Goal: Transaction & Acquisition: Purchase product/service

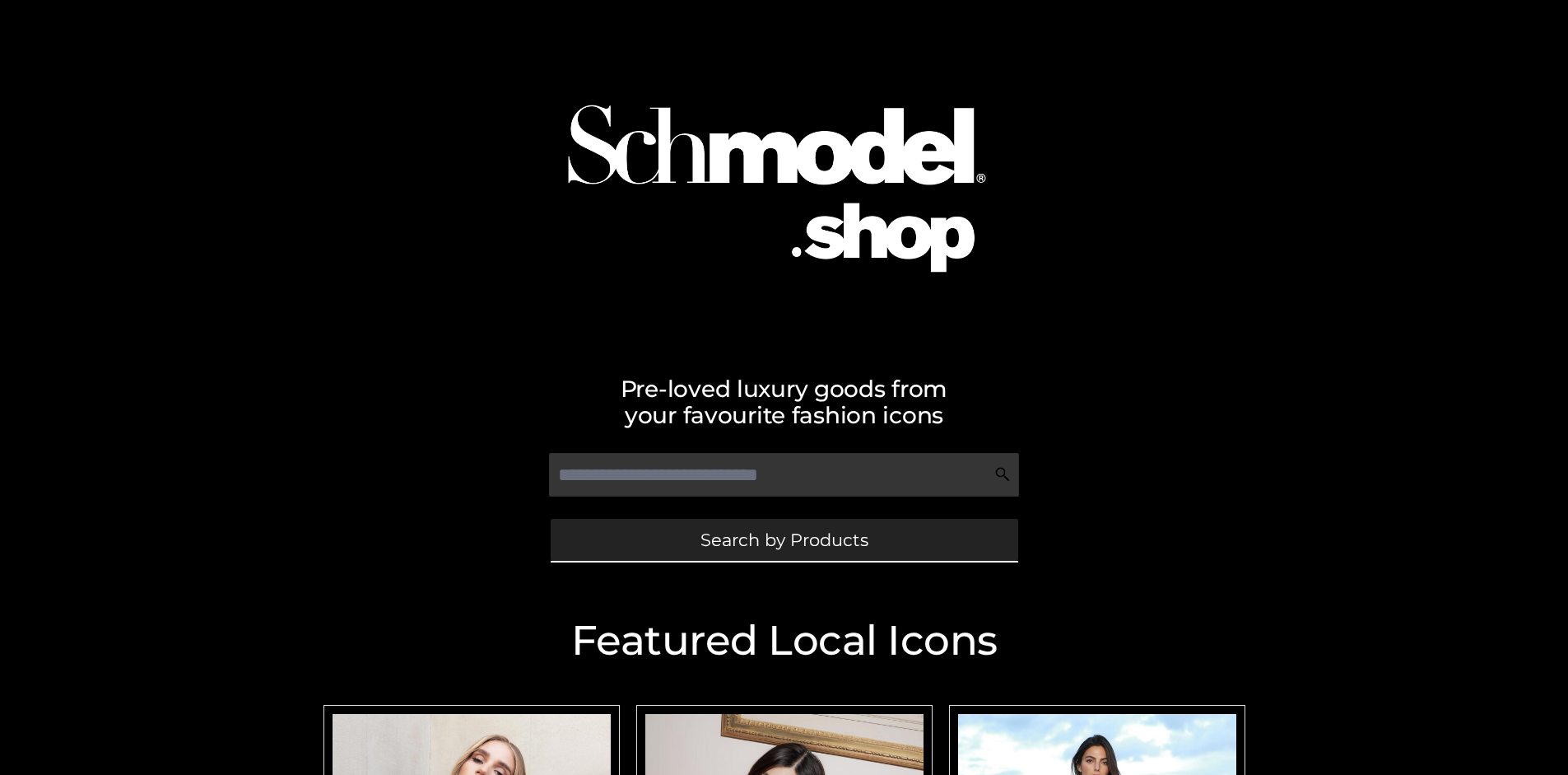
click at [784, 539] on span "Search by Products" at bounding box center [784, 539] width 168 height 17
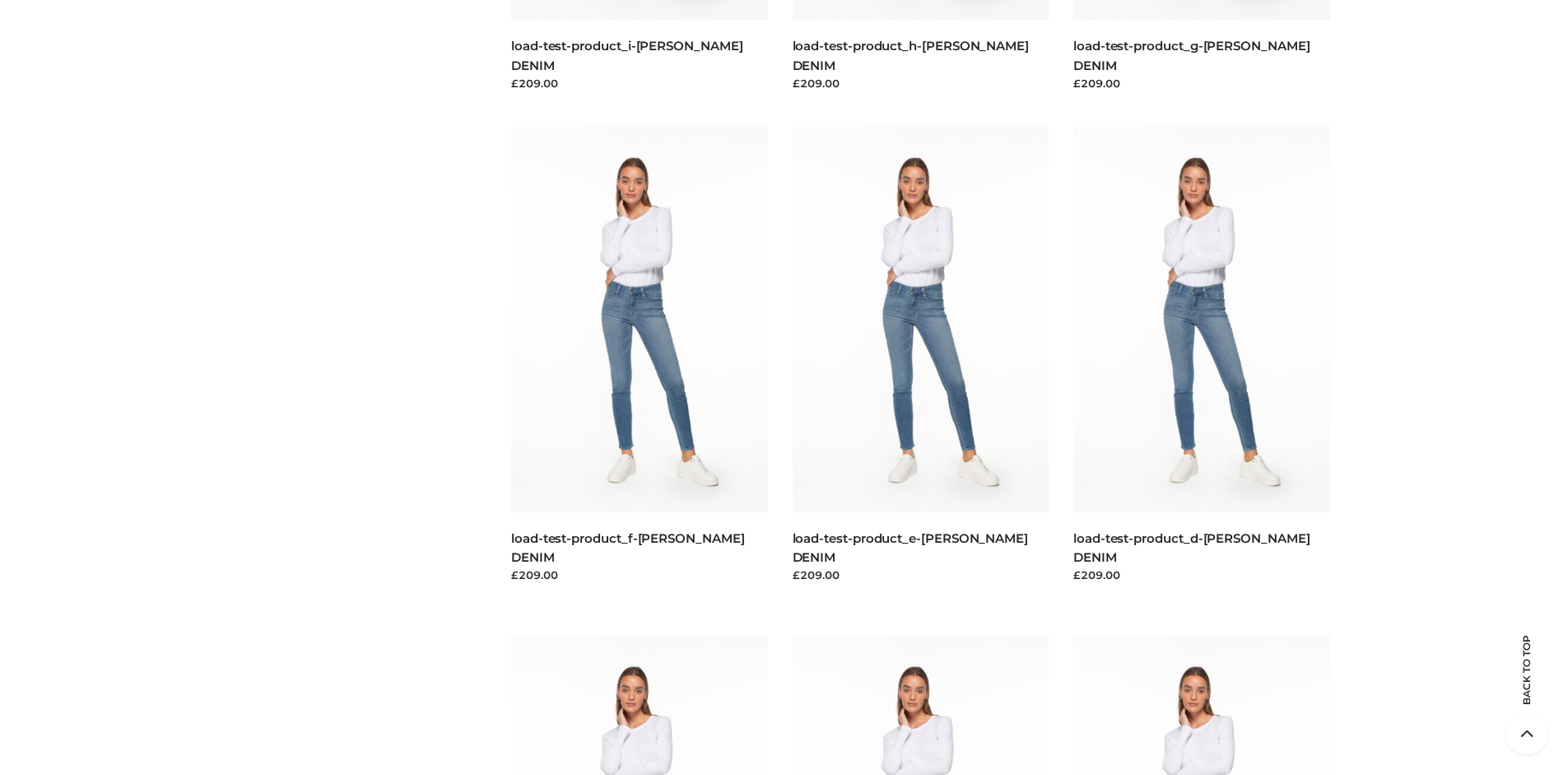
scroll to position [3455, 0]
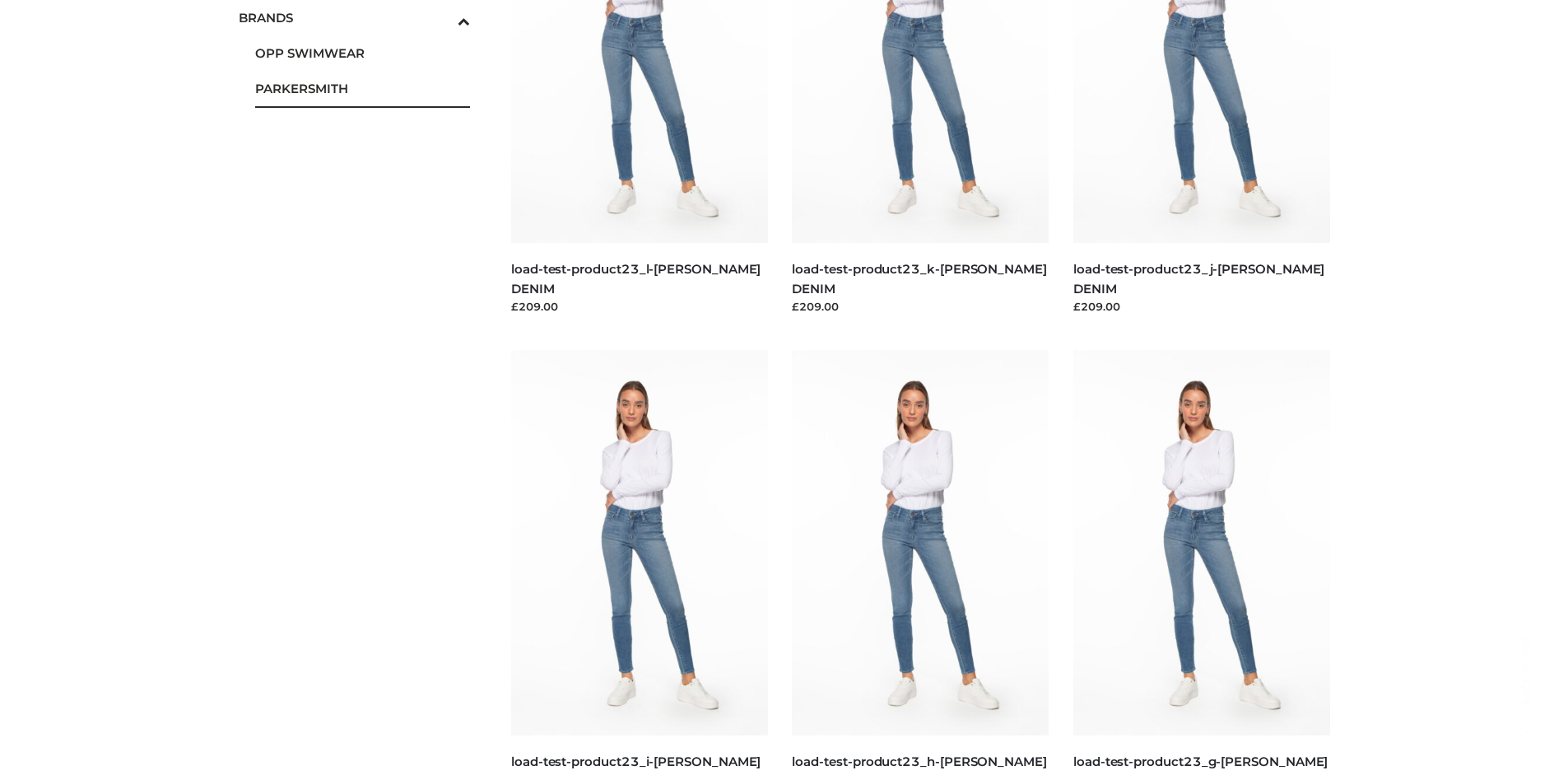
click at [363, 88] on span "PARKERSMITH" at bounding box center [363, 88] width 215 height 19
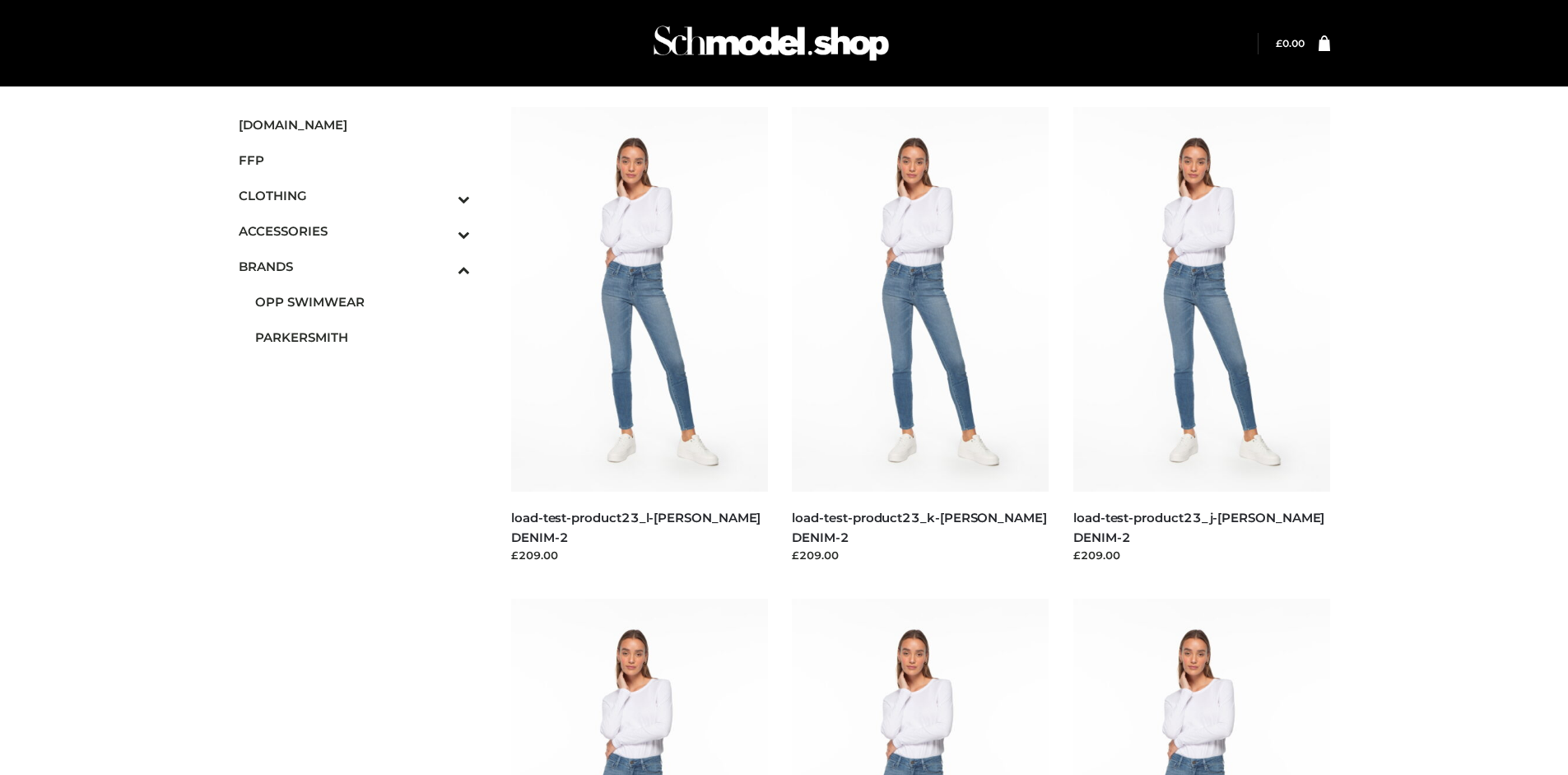
scroll to position [775, 0]
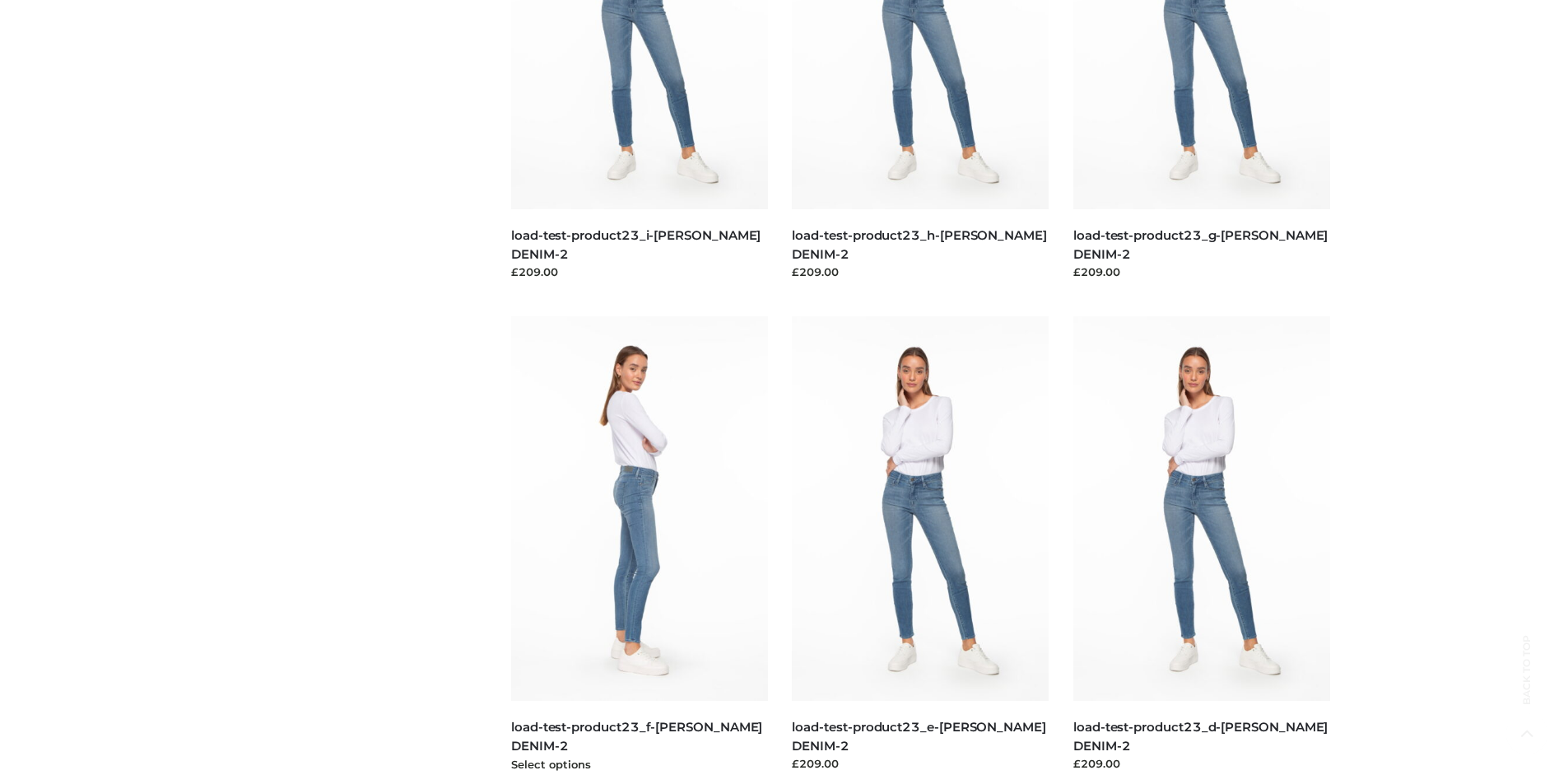
click at [638, 545] on img at bounding box center [640, 509] width 257 height 385
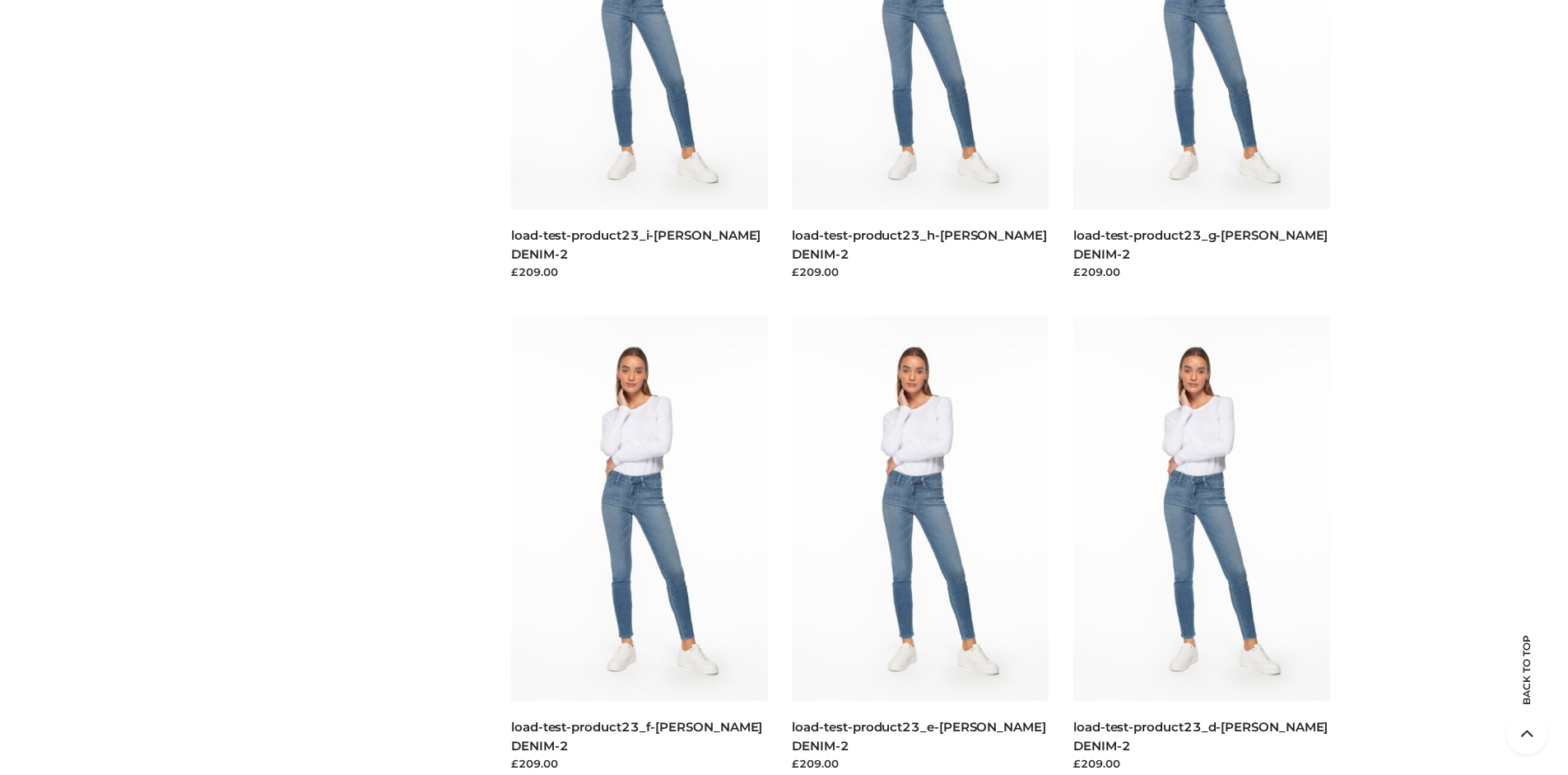
scroll to position [1266, 0]
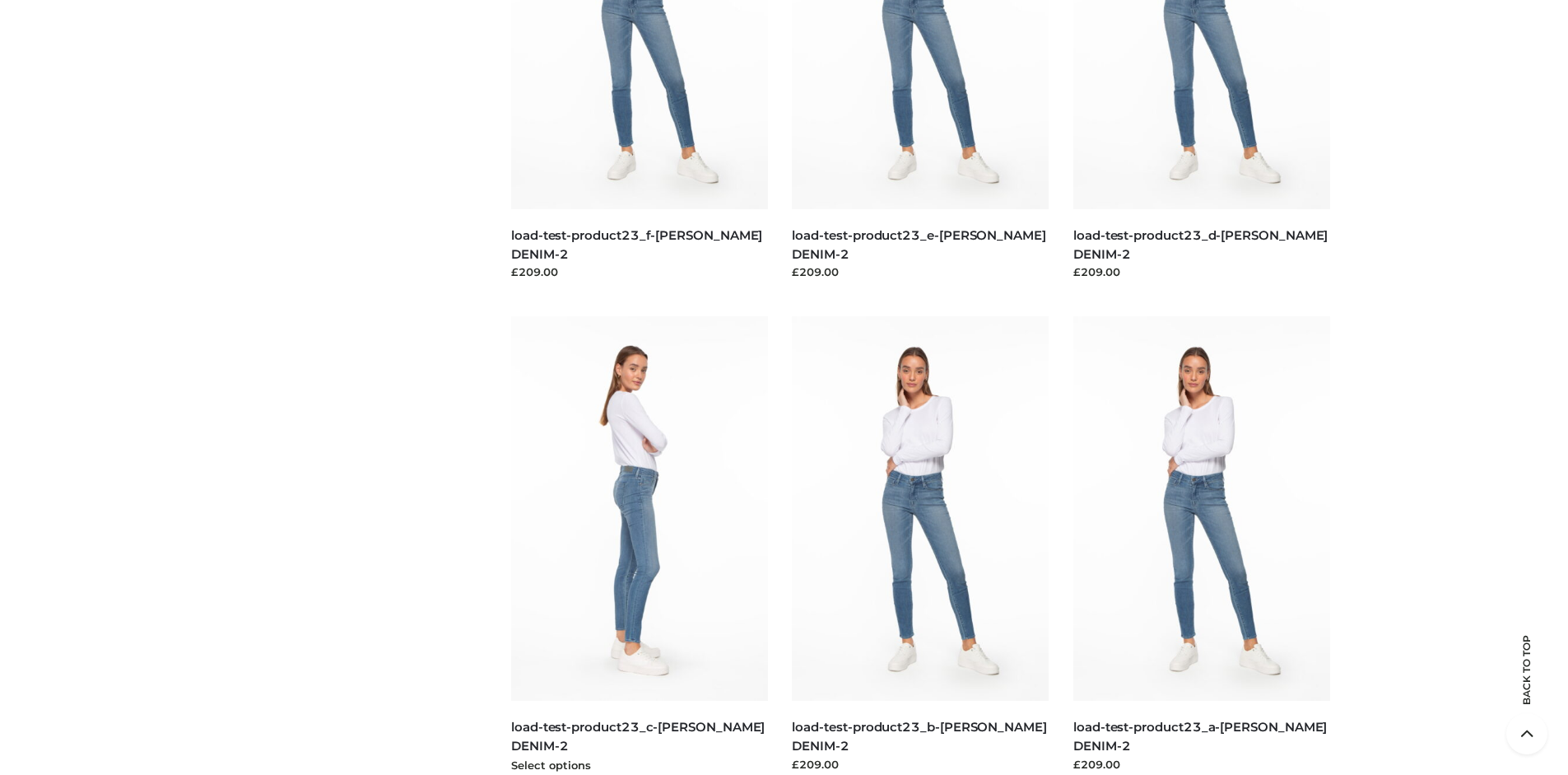
click at [638, 545] on img at bounding box center [640, 509] width 257 height 385
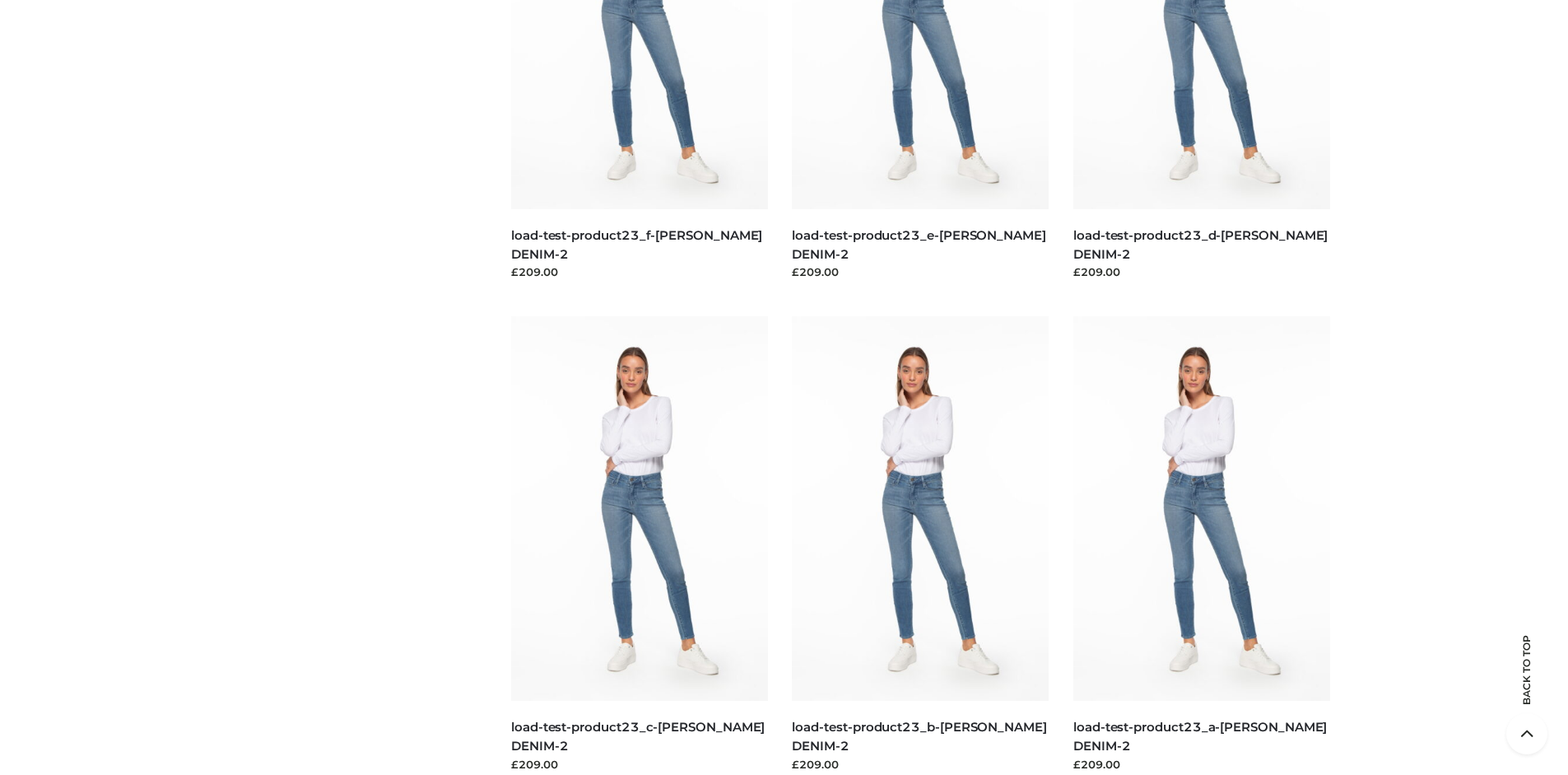
scroll to position [0, 0]
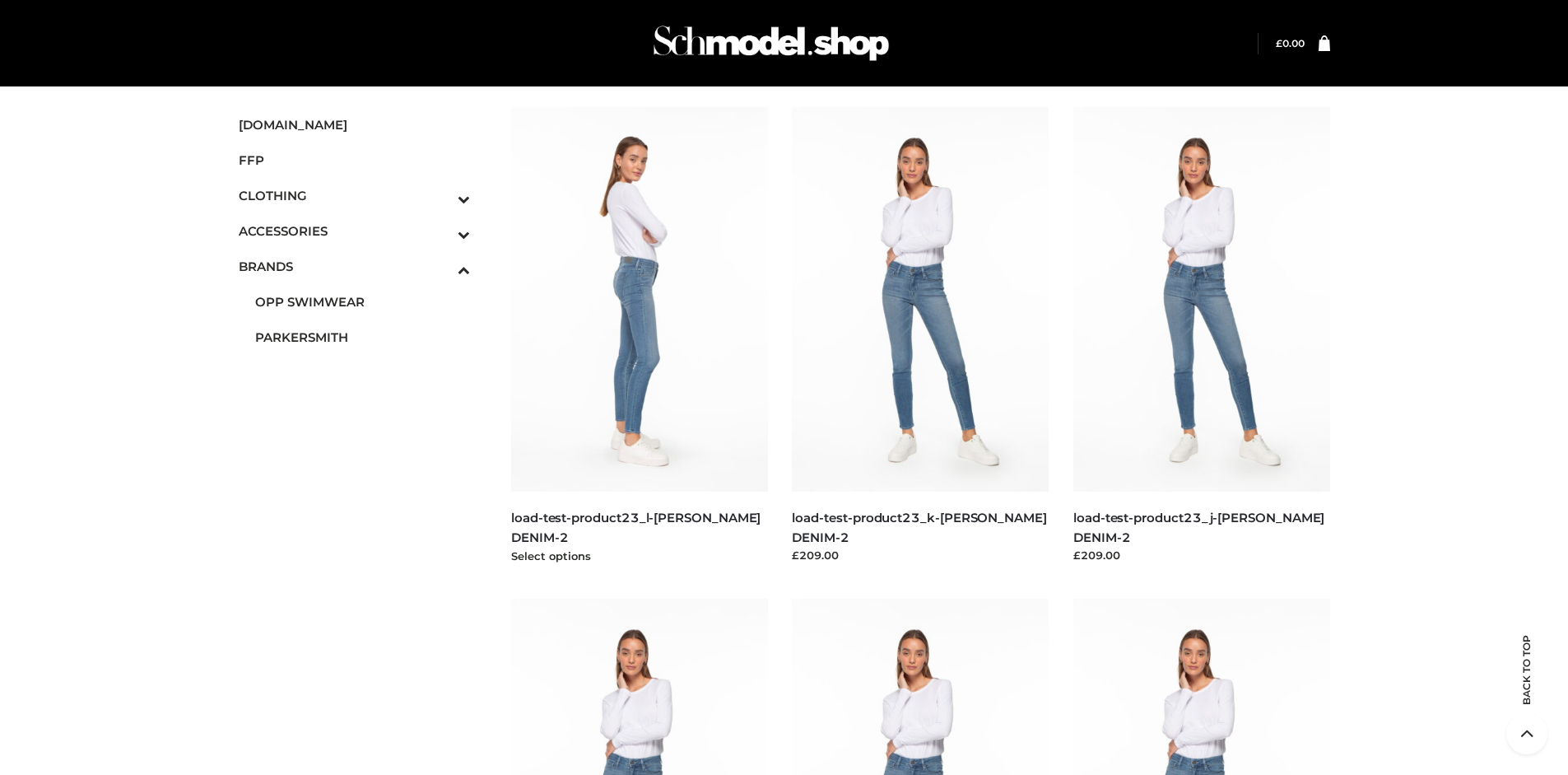
click at [638, 336] on img at bounding box center [640, 300] width 257 height 385
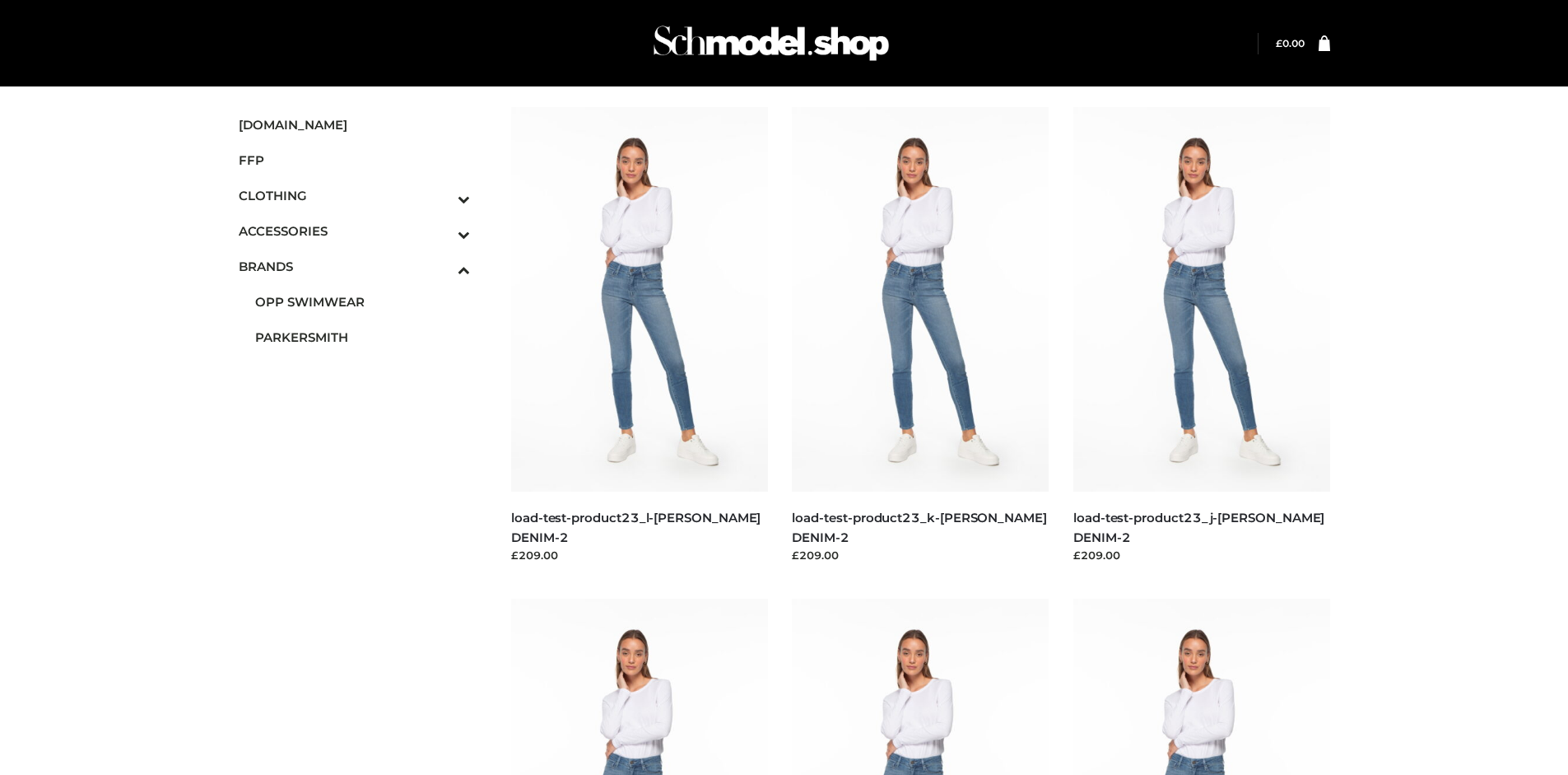
scroll to position [775, 0]
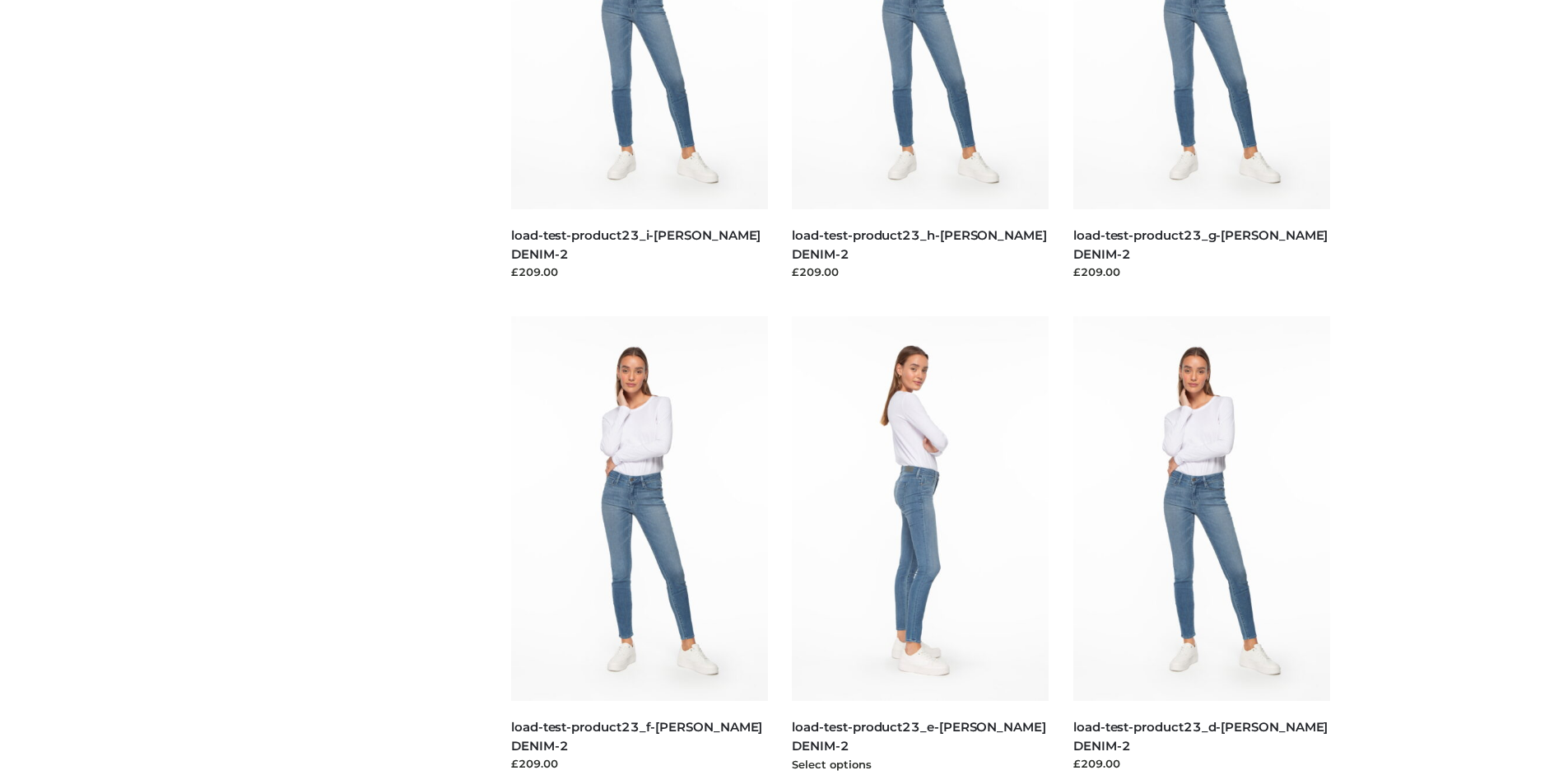
click at [920, 545] on img at bounding box center [920, 509] width 257 height 385
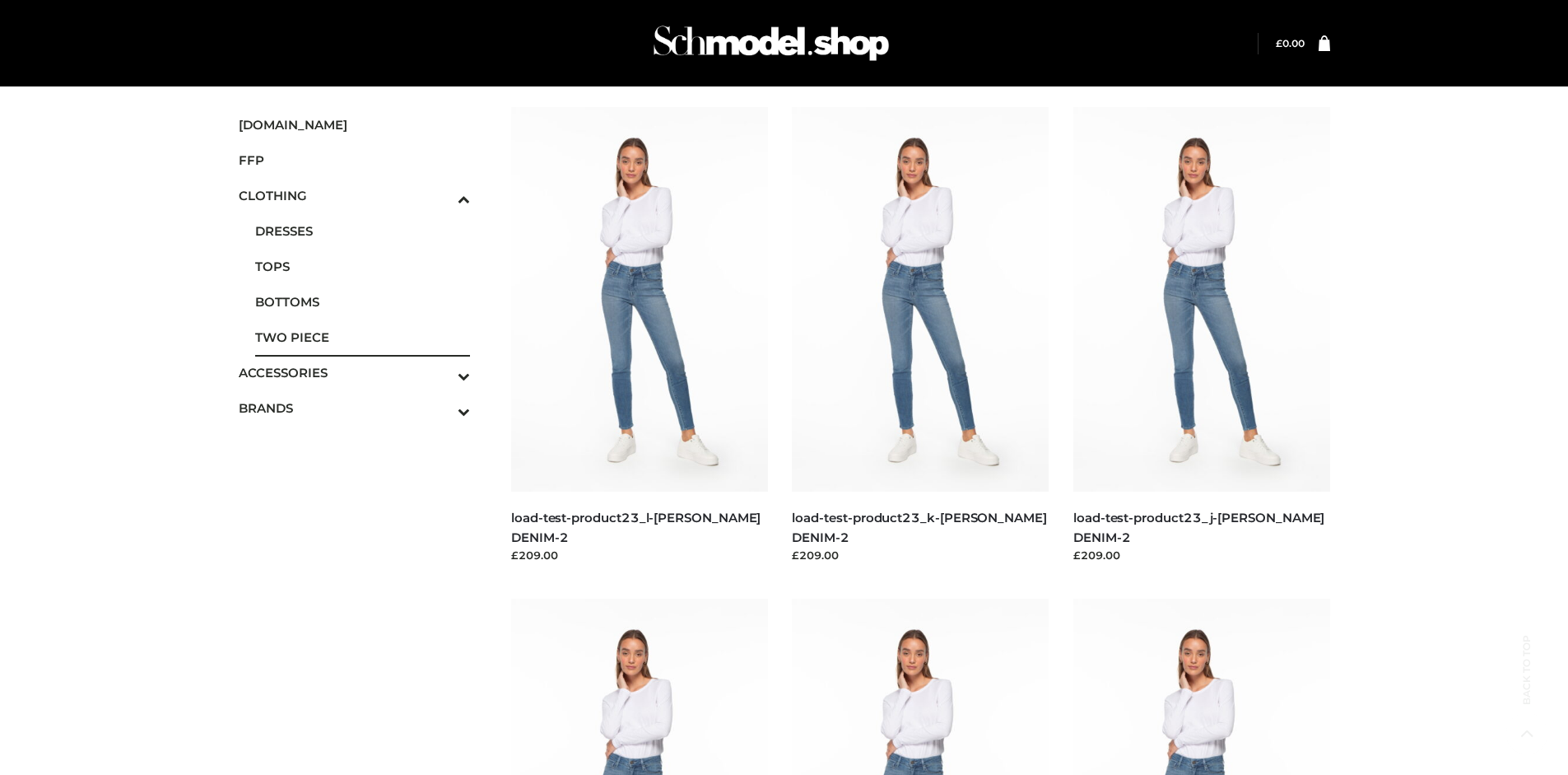
click at [363, 337] on span "TWO PIECE" at bounding box center [363, 337] width 215 height 19
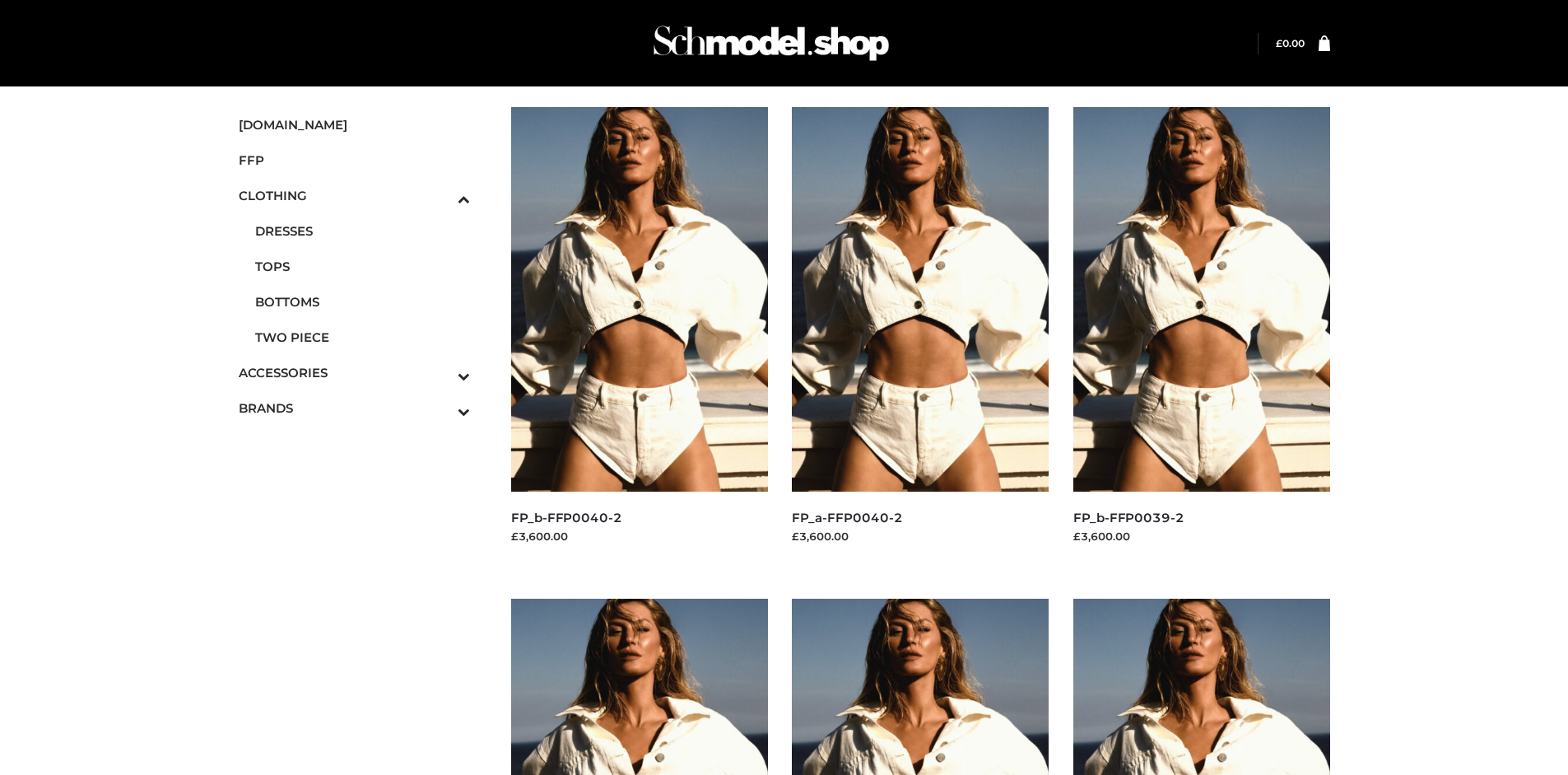
scroll to position [775, 0]
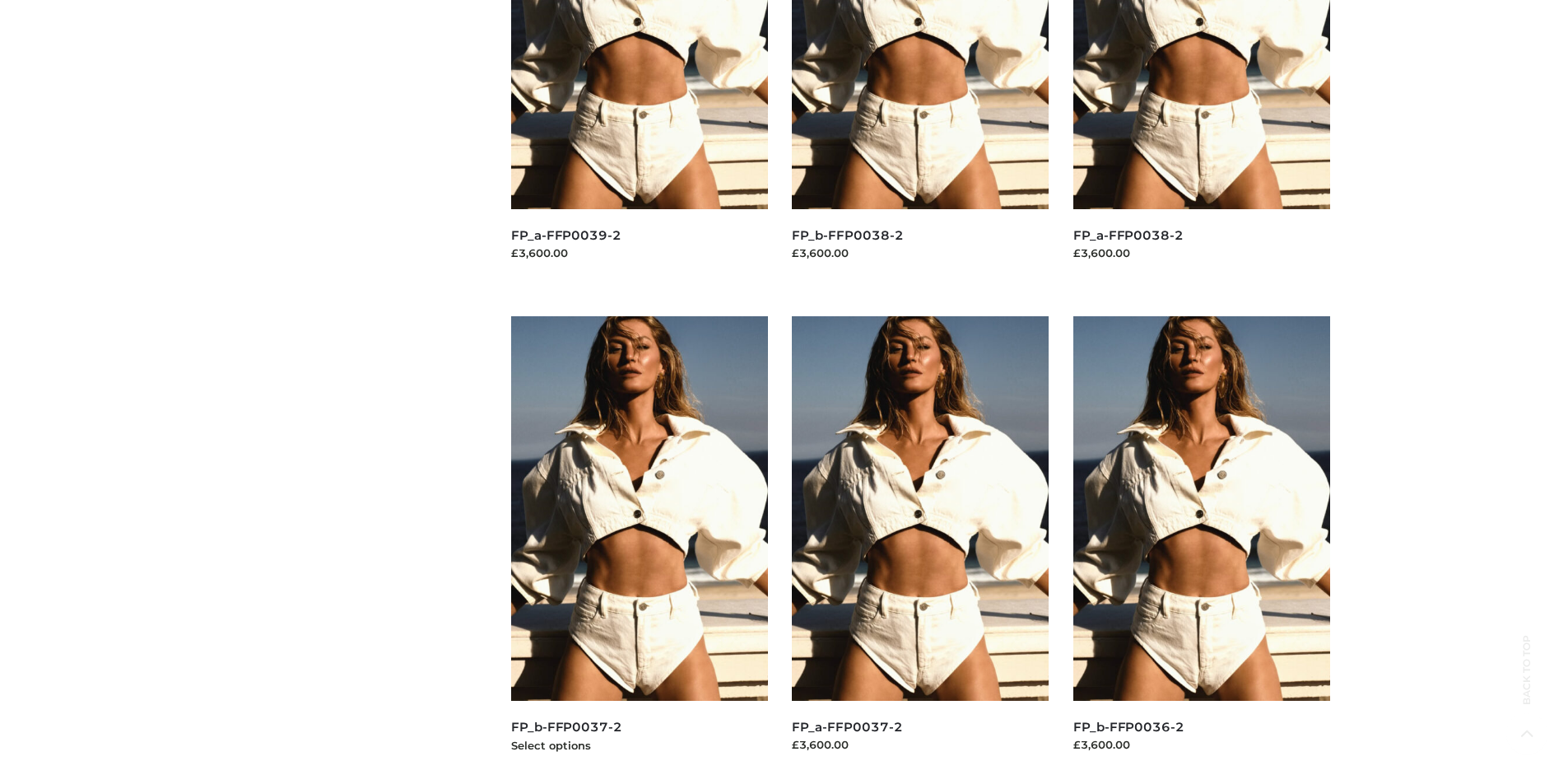
click at [638, 545] on img at bounding box center [640, 509] width 257 height 385
click at [920, 545] on img at bounding box center [920, 509] width 257 height 385
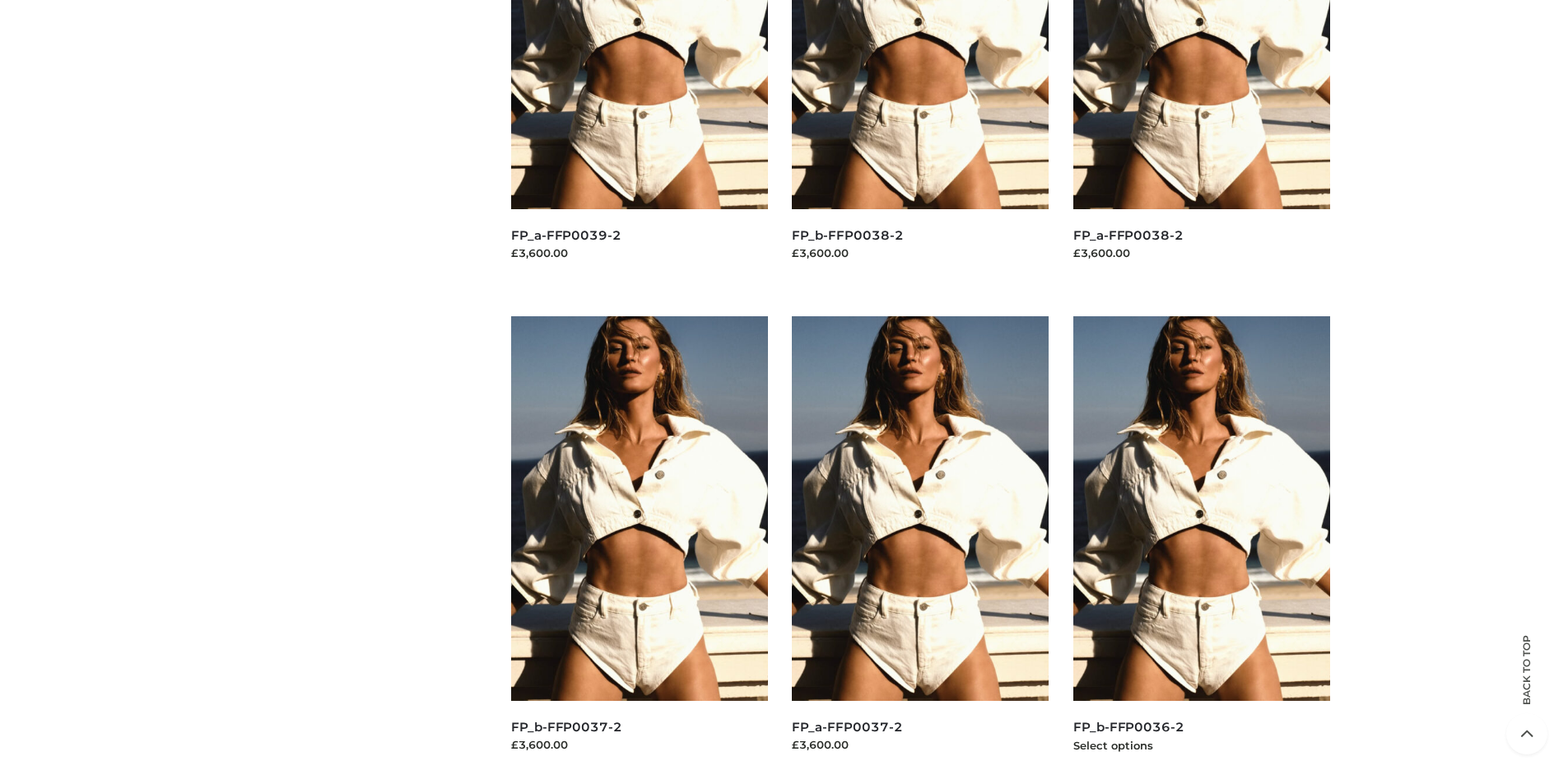
click at [1201, 545] on img at bounding box center [1202, 509] width 257 height 385
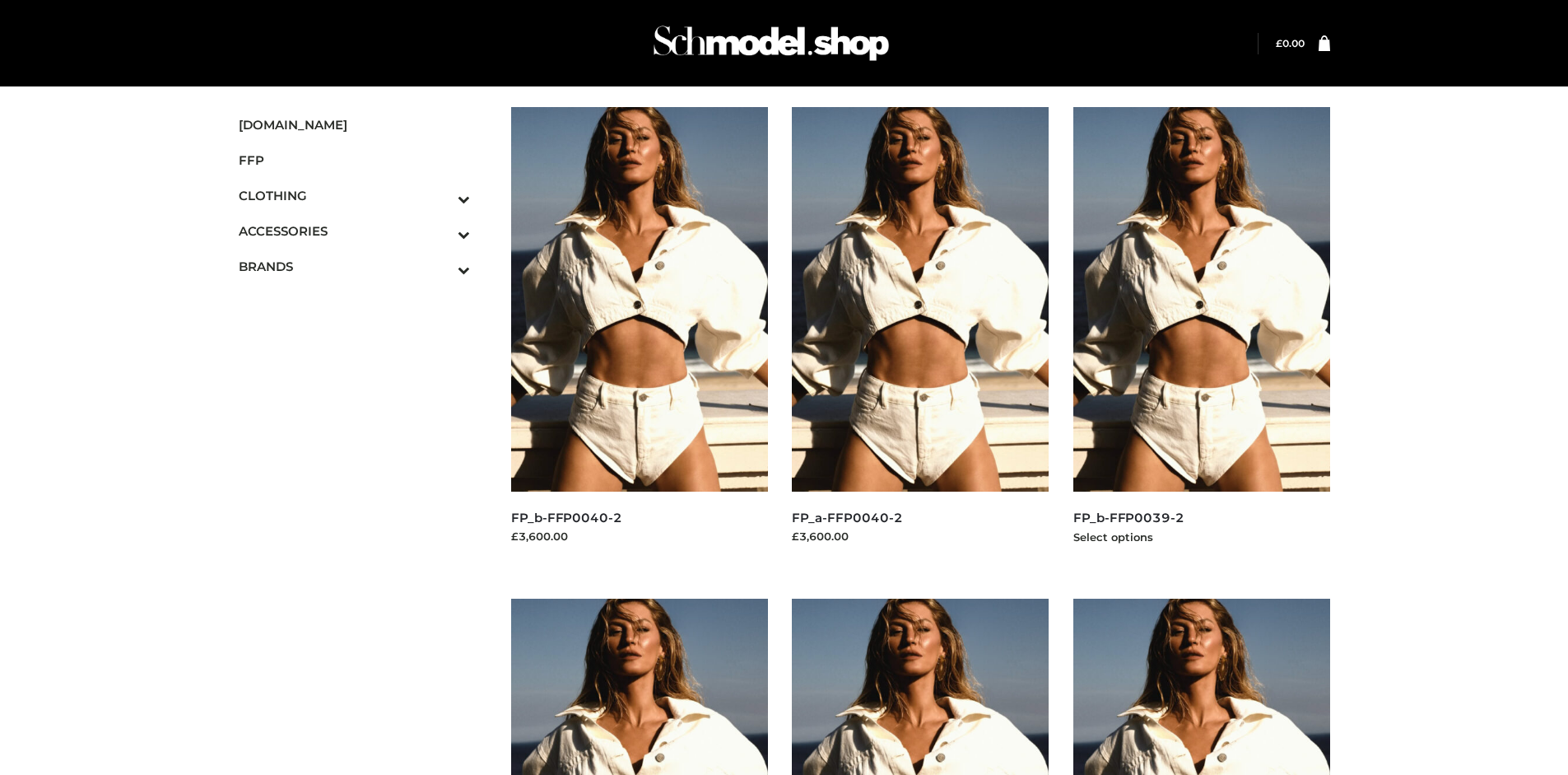
click at [1201, 336] on img at bounding box center [1202, 300] width 257 height 385
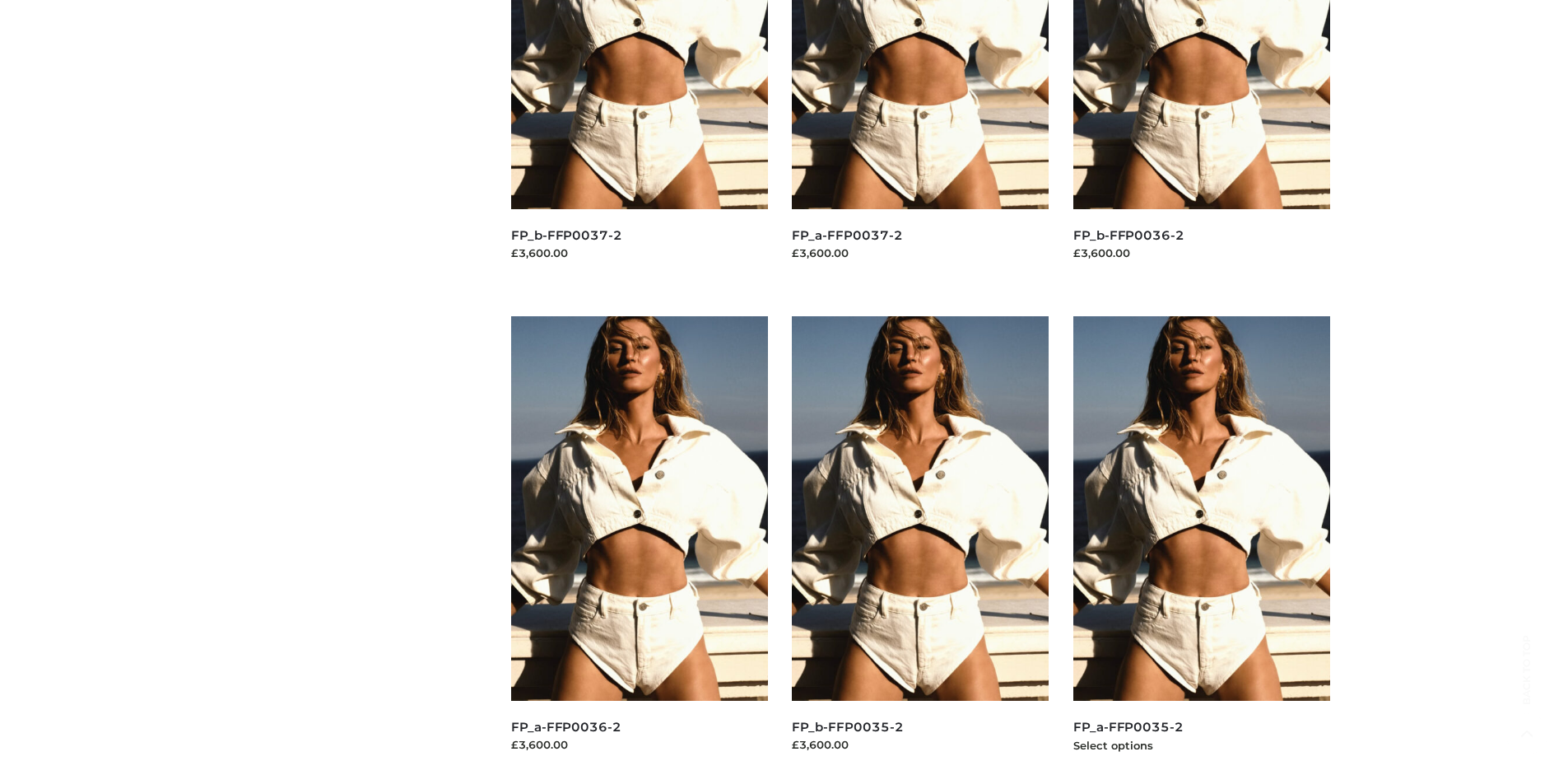
click at [1201, 545] on img at bounding box center [1202, 509] width 257 height 385
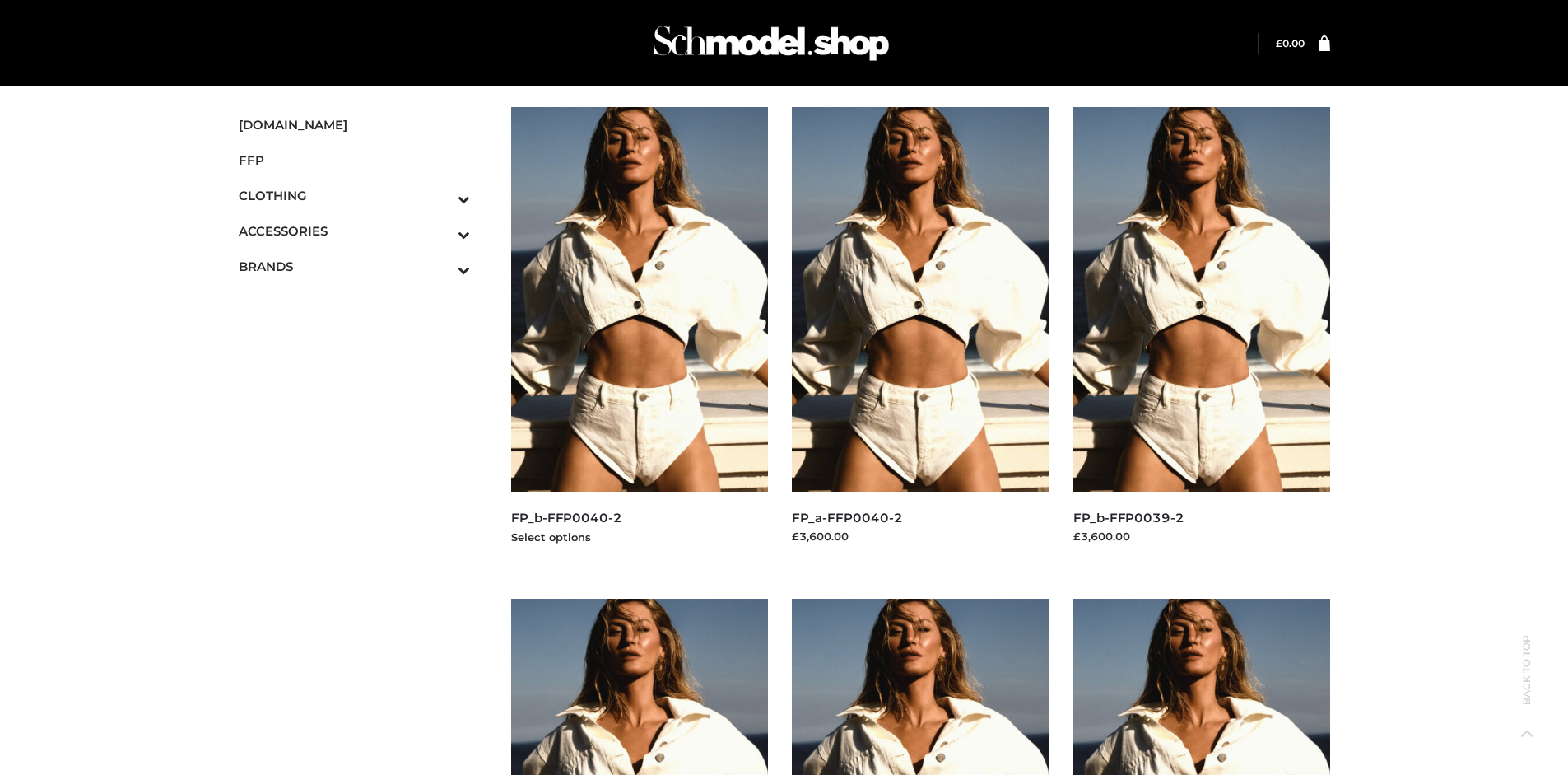
click at [638, 336] on img at bounding box center [640, 300] width 257 height 385
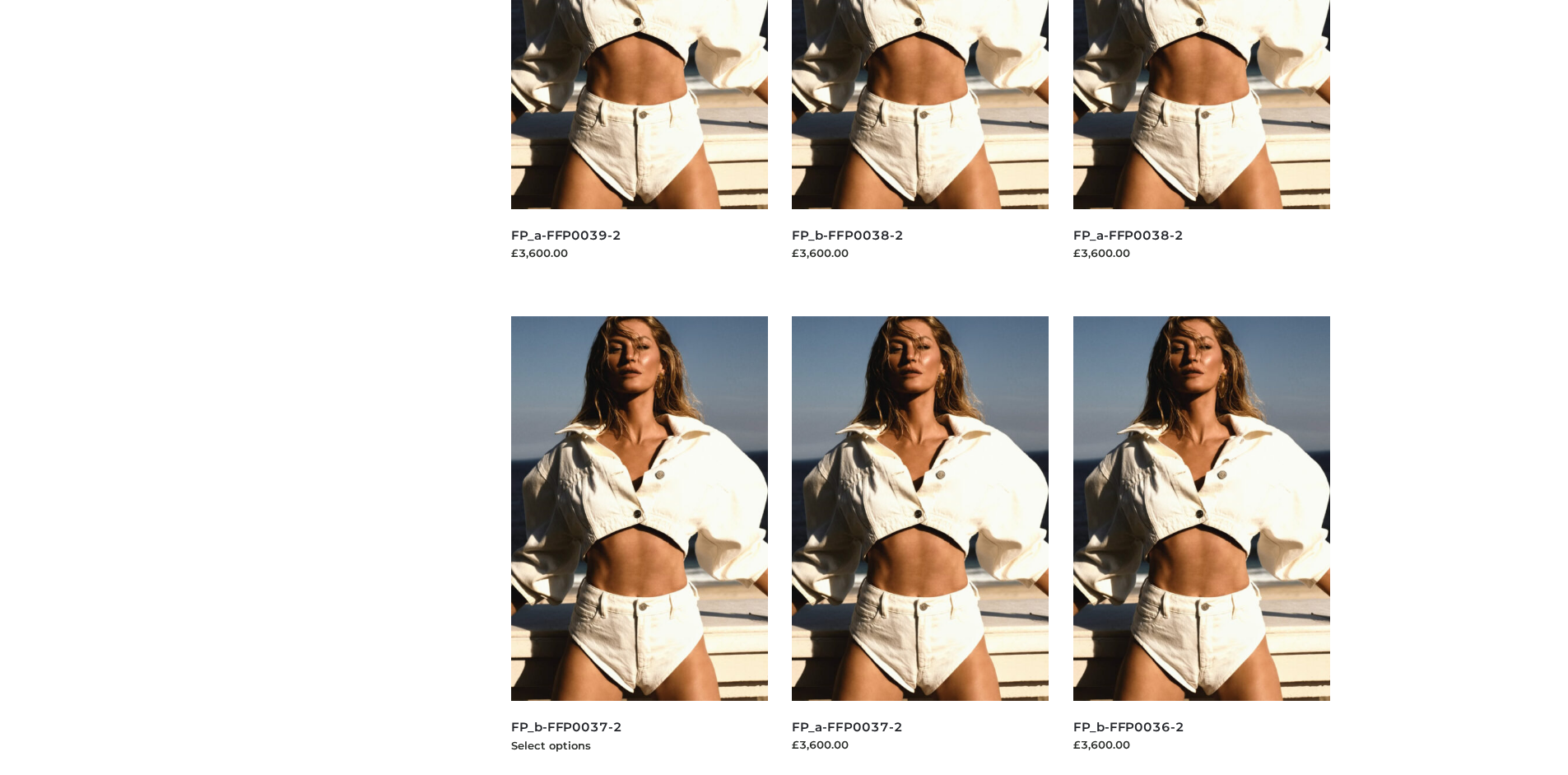
click at [638, 545] on img at bounding box center [640, 509] width 257 height 385
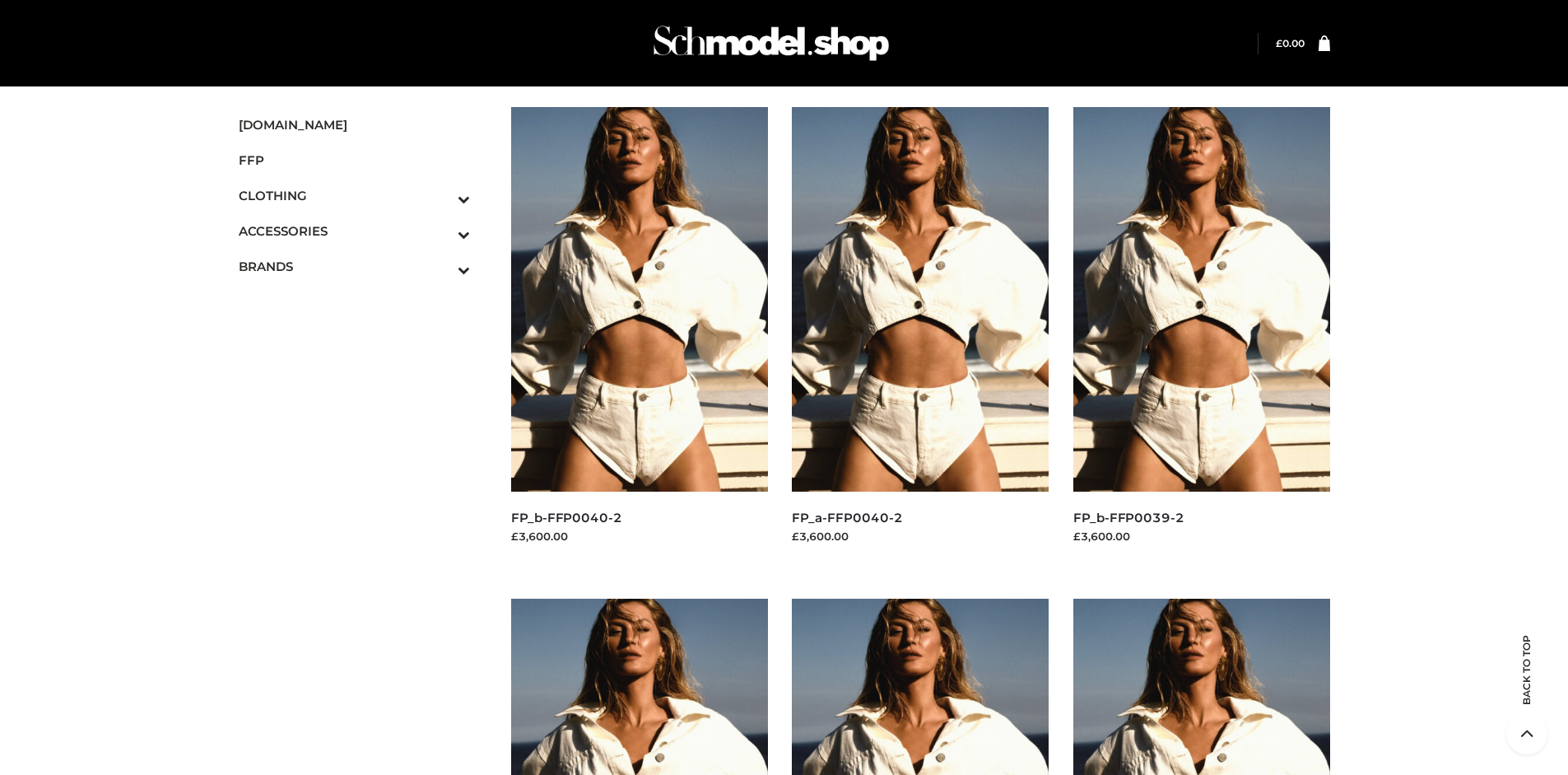
click at [0, 0] on span "BAGS" at bounding box center [0, 0] width 0 height 0
